Goal: Task Accomplishment & Management: Complete application form

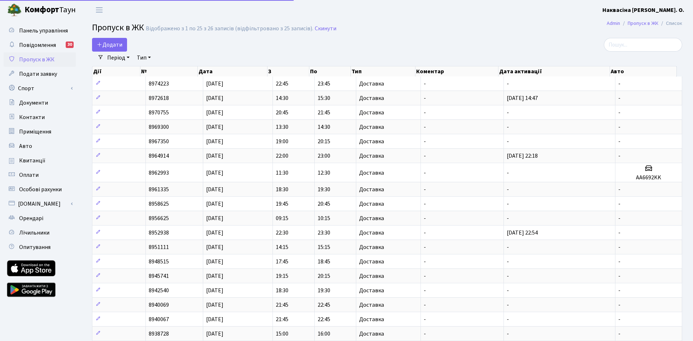
select select "25"
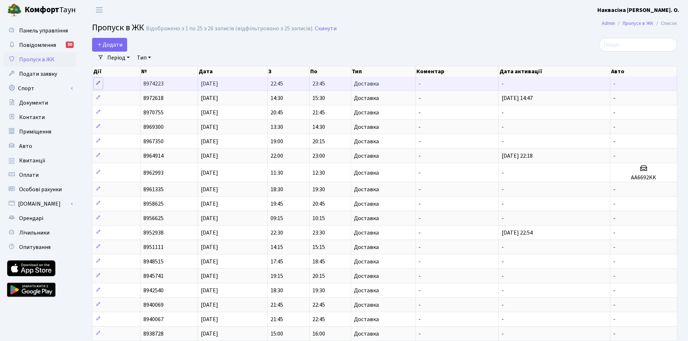
click at [96, 83] on icon at bounding box center [98, 83] width 5 height 5
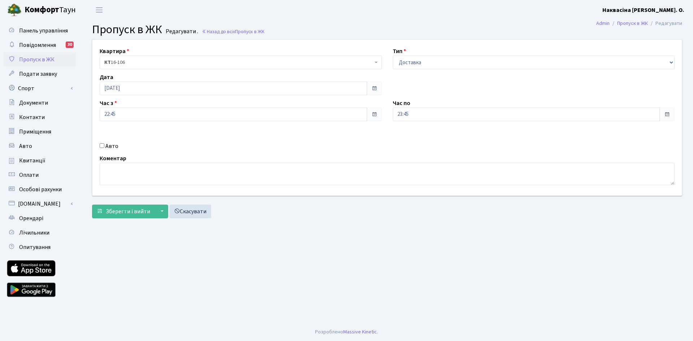
click at [109, 142] on label "Авто" at bounding box center [111, 146] width 13 height 9
click at [104, 143] on input "Авто" at bounding box center [102, 145] width 5 height 5
checkbox input "true"
type input "KA4009AX"
click at [124, 208] on span "Зберегти і вийти" at bounding box center [128, 212] width 44 height 8
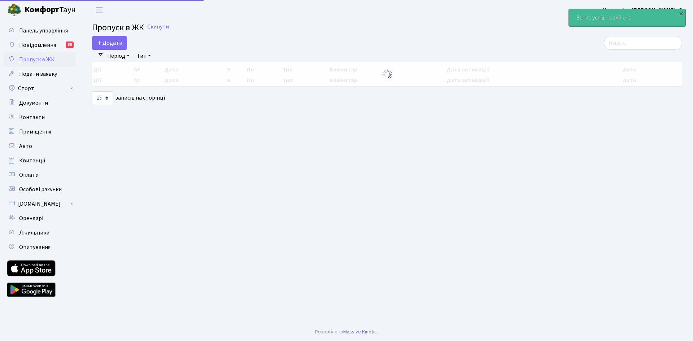
select select "25"
